Goal: Communication & Community: Answer question/provide support

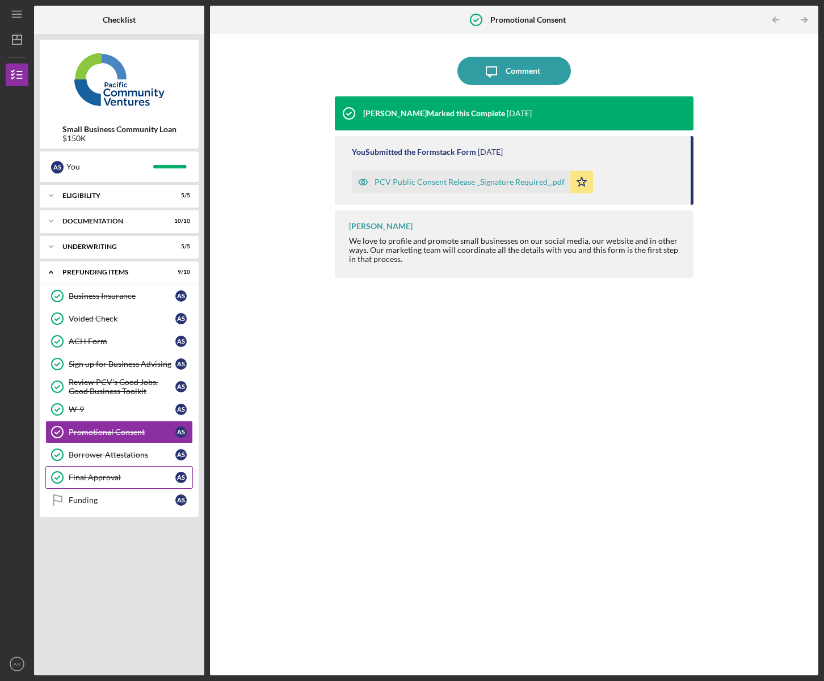
click at [111, 484] on link "Final Approval Final Approval A S" at bounding box center [118, 477] width 147 height 23
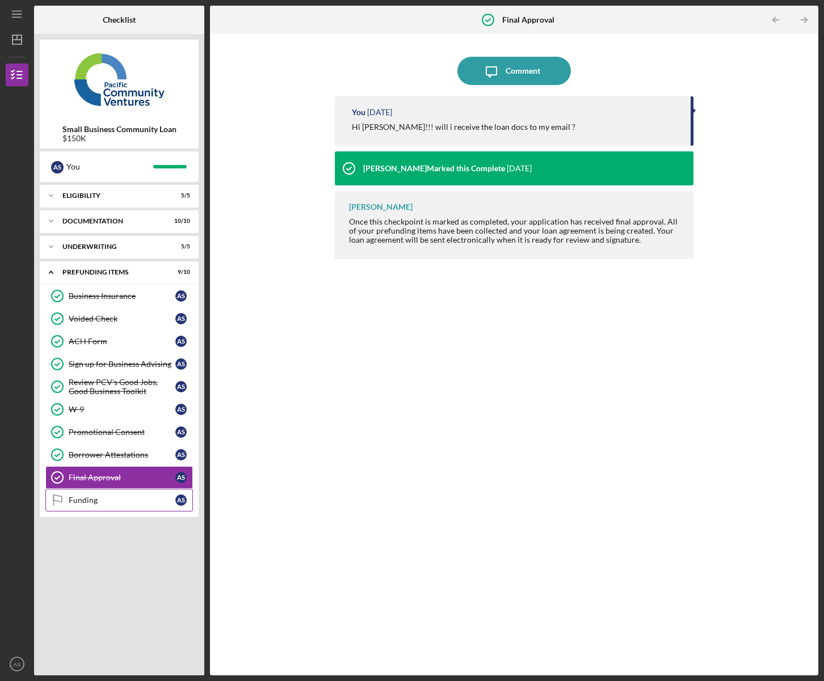
click at [100, 505] on div "Funding" at bounding box center [122, 500] width 107 height 9
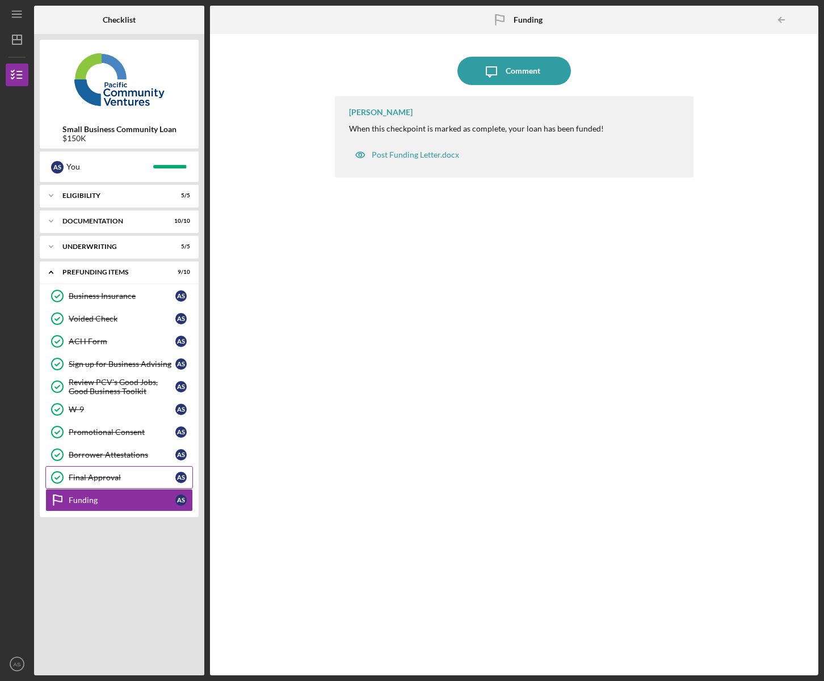
click at [92, 482] on div "Final Approval" at bounding box center [122, 477] width 107 height 9
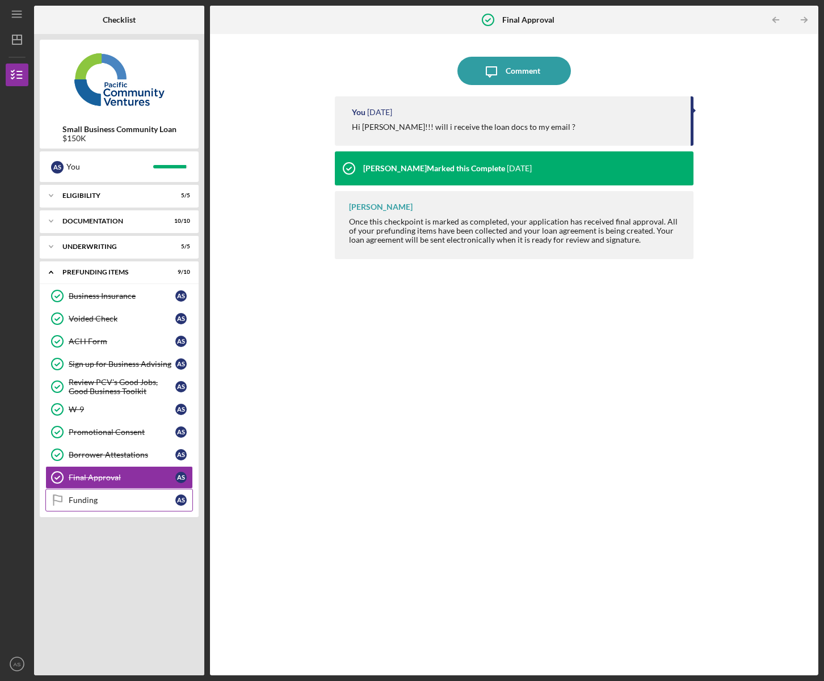
click at [104, 505] on div "Funding" at bounding box center [122, 500] width 107 height 9
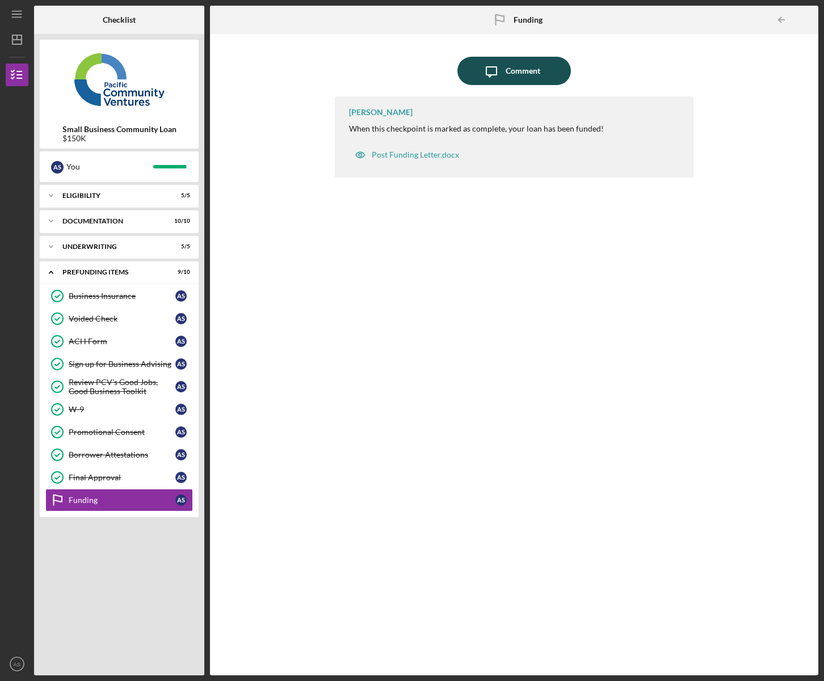
click at [505, 74] on icon "Icon/Message" at bounding box center [491, 71] width 28 height 28
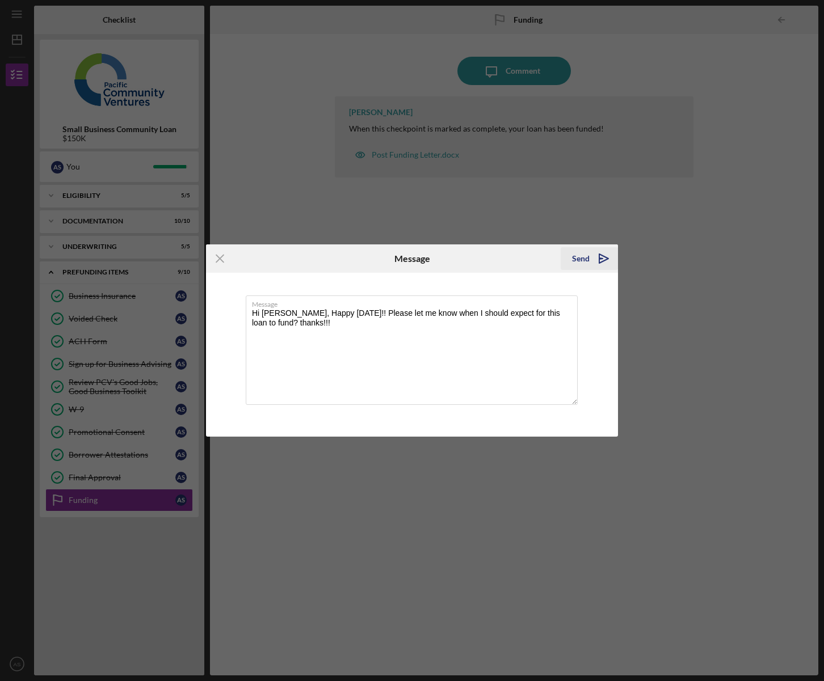
type textarea "Hi [PERSON_NAME], Happy [DATE]!! Please let me know when I should expect for th…"
click at [578, 261] on div "Send" at bounding box center [581, 258] width 18 height 23
